Goal: Find specific page/section: Find specific page/section

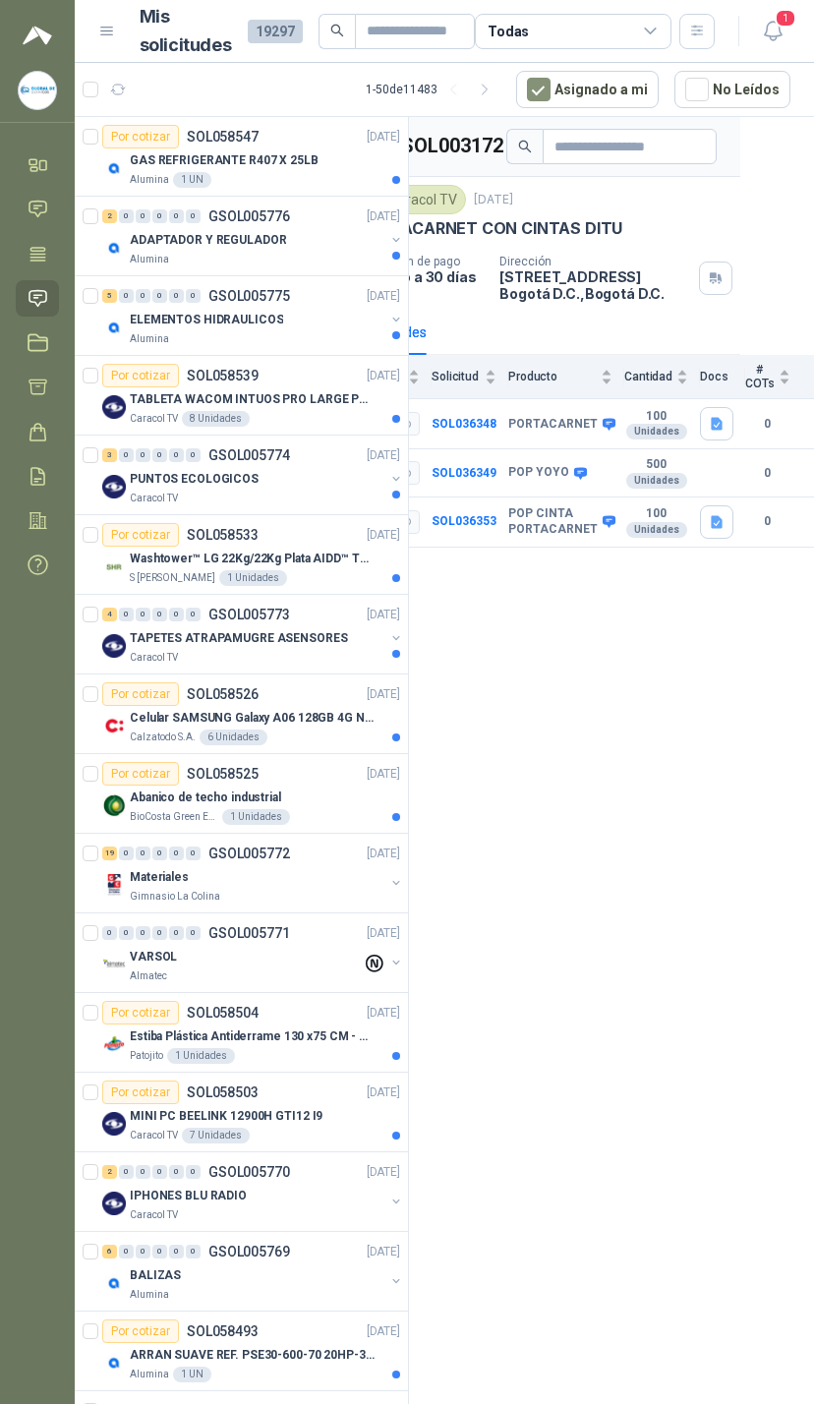
scroll to position [0, 121]
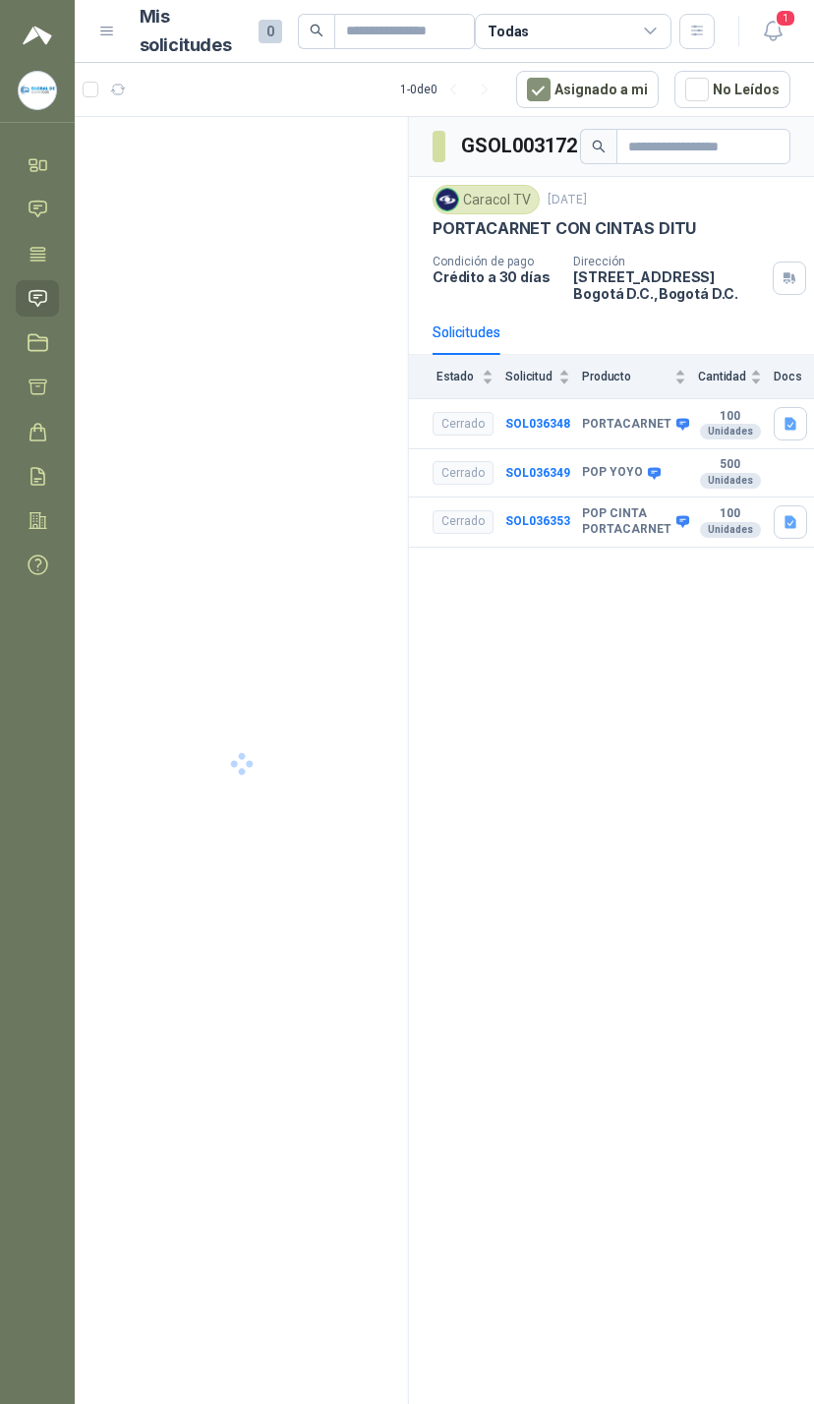
click at [772, 29] on icon "button" at bounding box center [773, 31] width 25 height 25
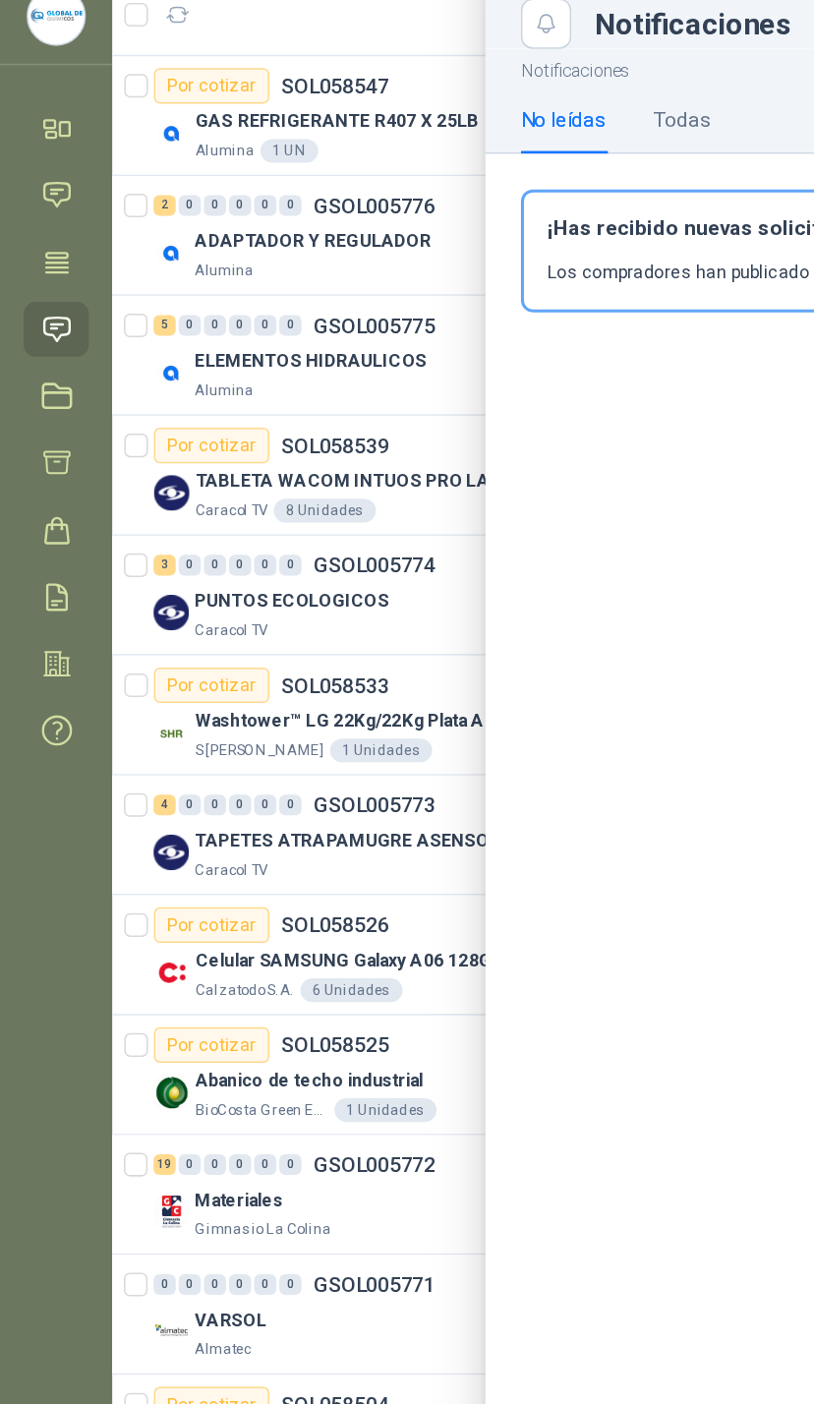
click at [269, 63] on div at bounding box center [444, 733] width 739 height 1341
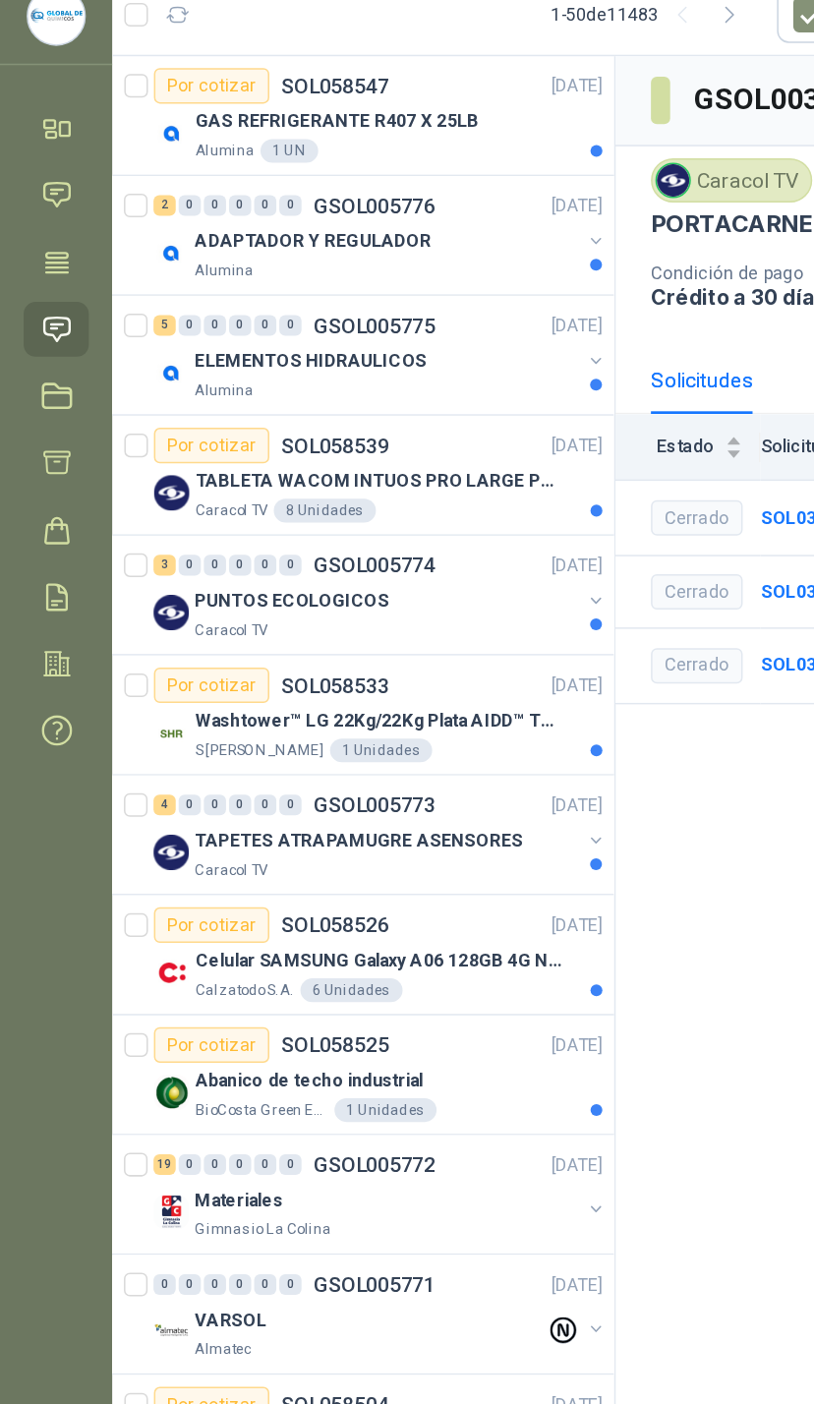
click at [384, 308] on div "ELEMENTOS HIDRAULICOS Alumina" at bounding box center [253, 327] width 302 height 39
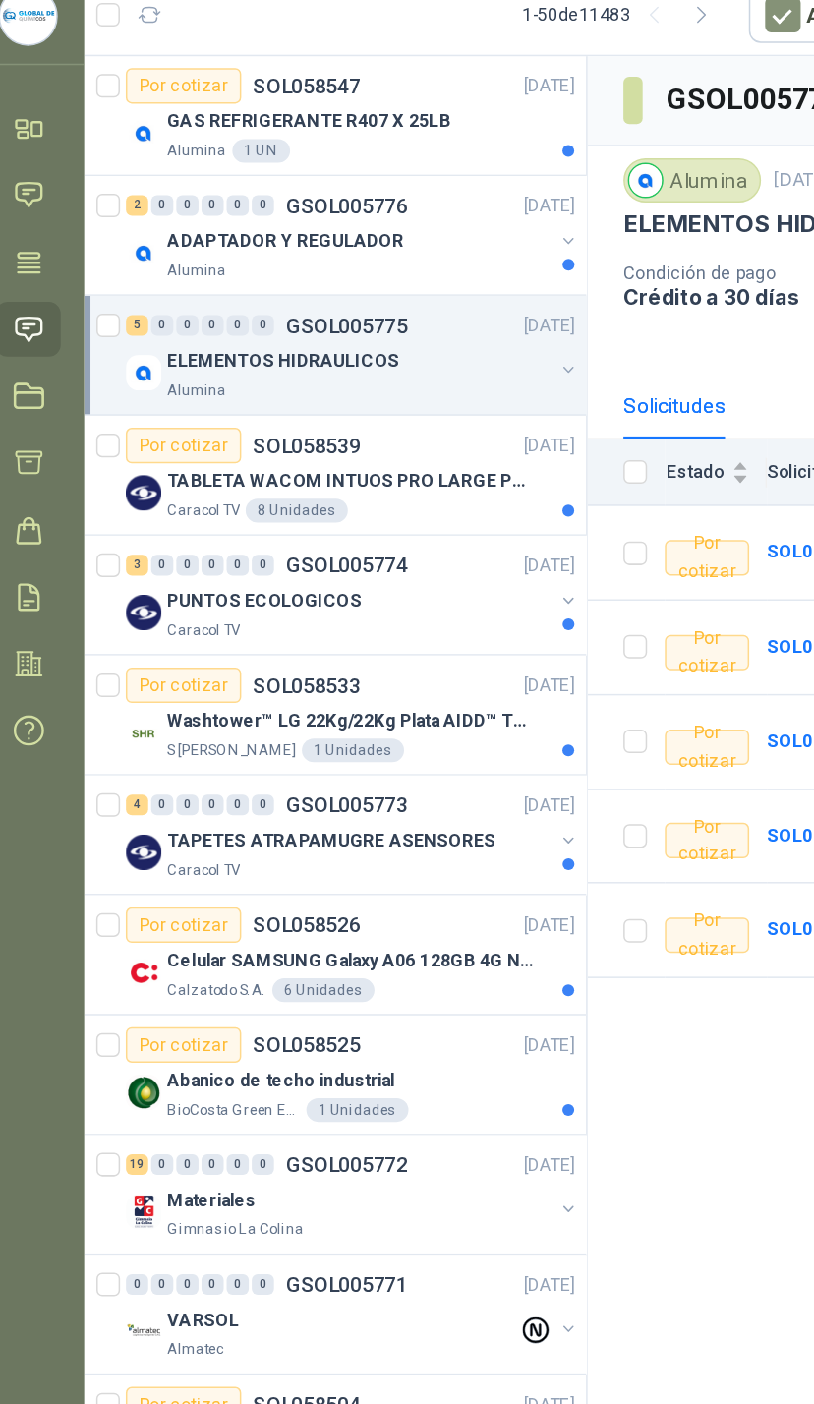
click at [356, 467] on div "PUNTOS ECOLOGICOS" at bounding box center [257, 479] width 255 height 24
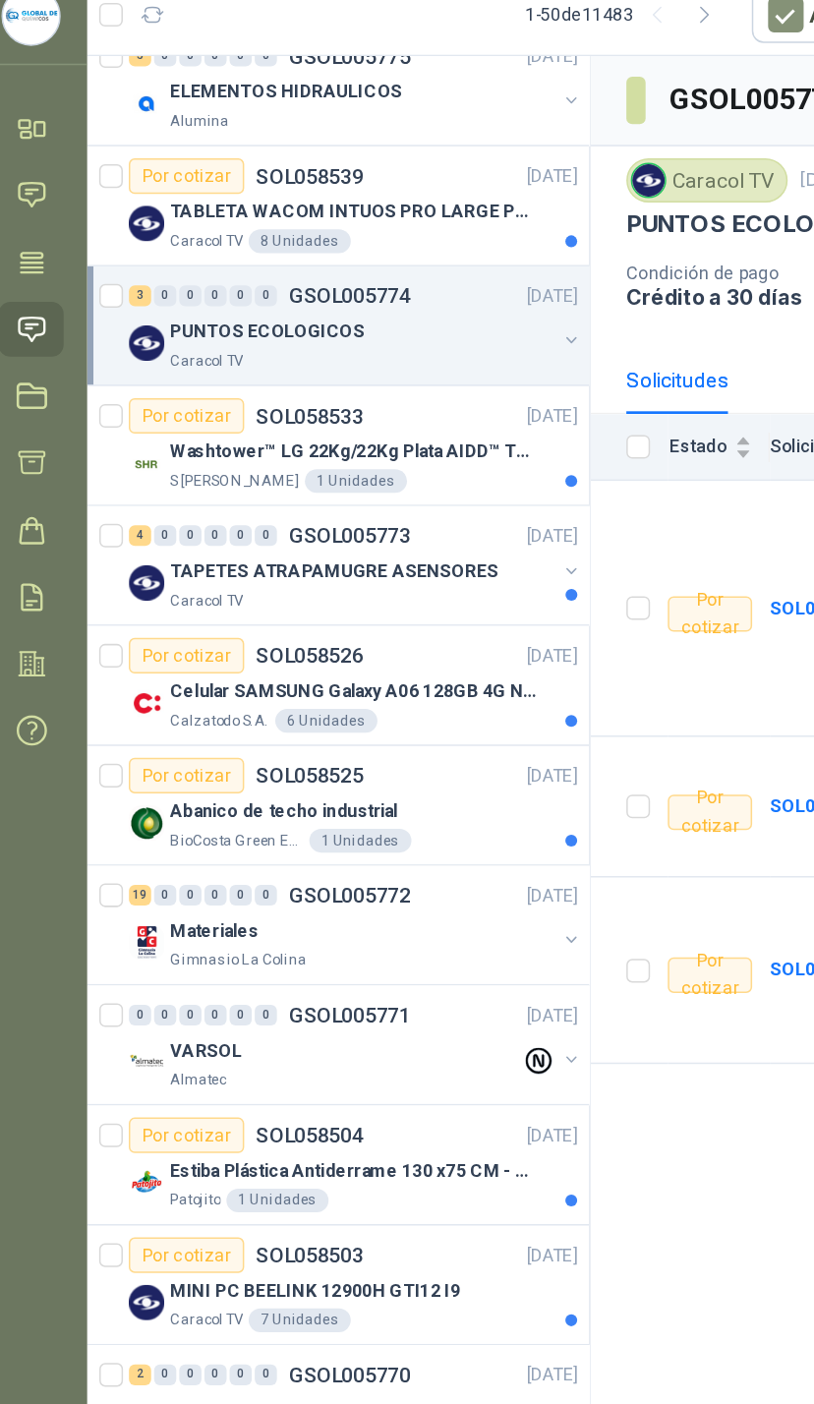
scroll to position [180, 0]
click at [388, 450] on button "button" at bounding box center [396, 458] width 16 height 16
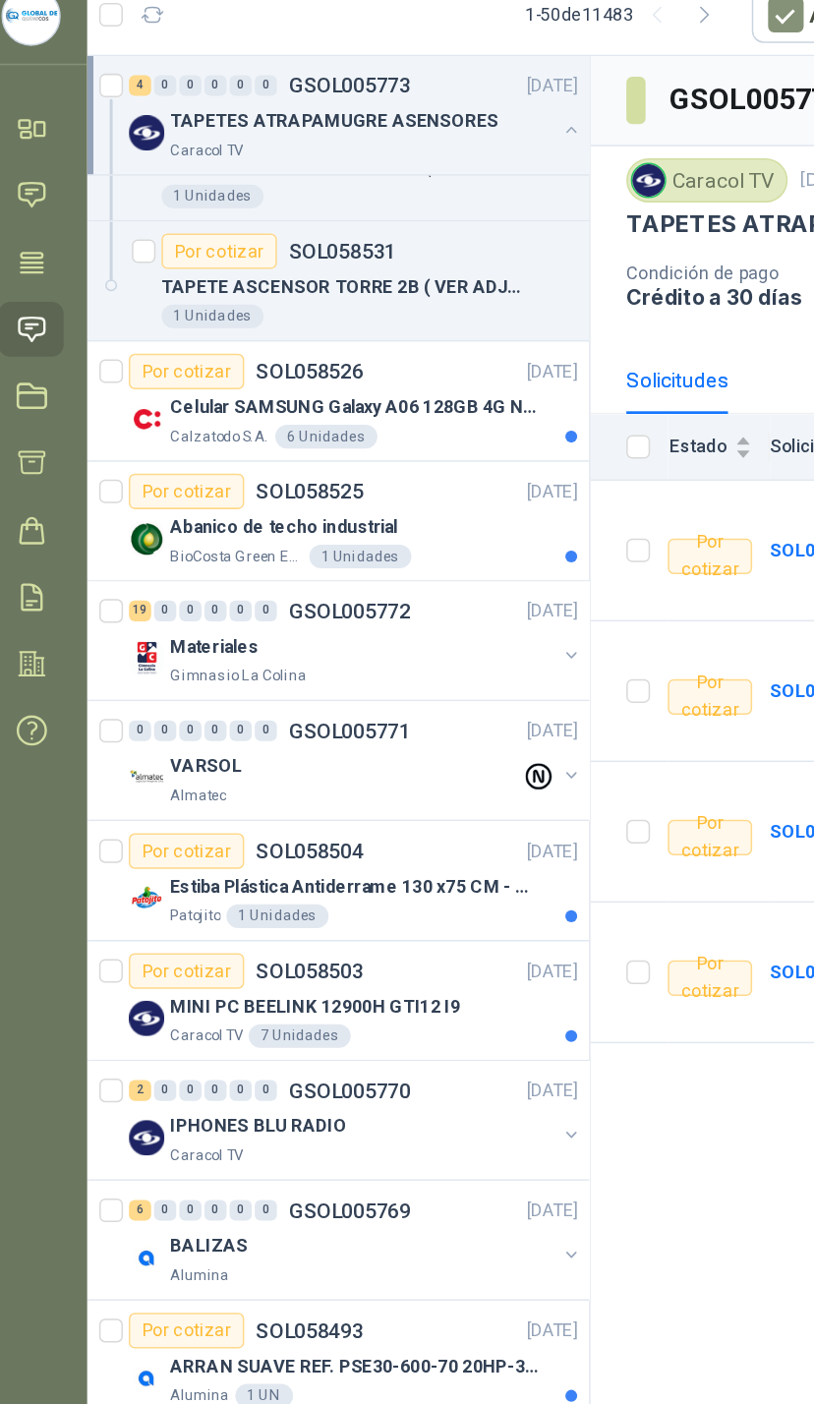
scroll to position [707, 0]
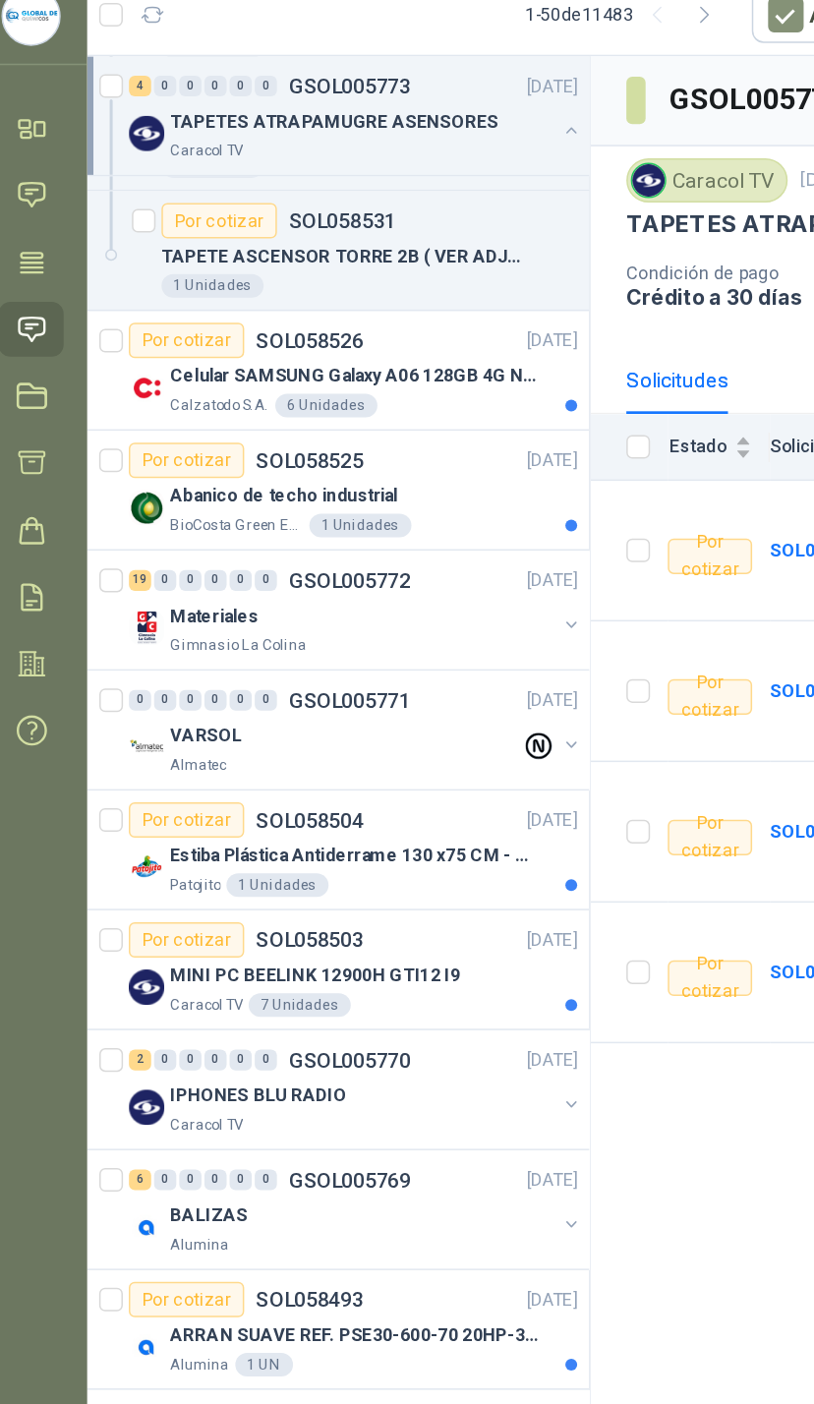
click at [388, 487] on button "button" at bounding box center [396, 495] width 16 height 16
